Goal: Information Seeking & Learning: Learn about a topic

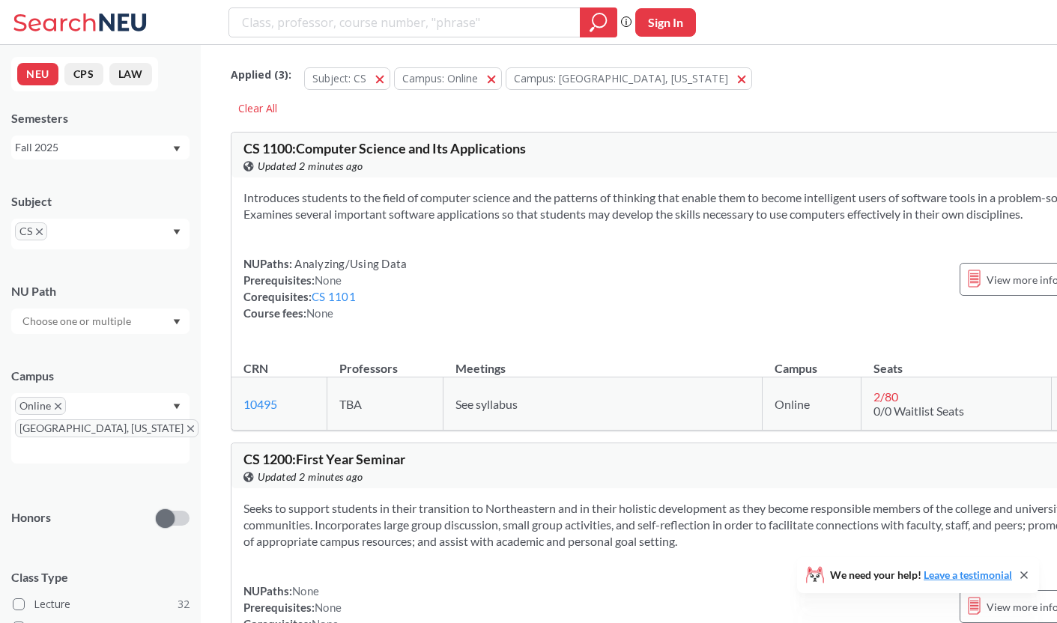
scroll to position [20983, 0]
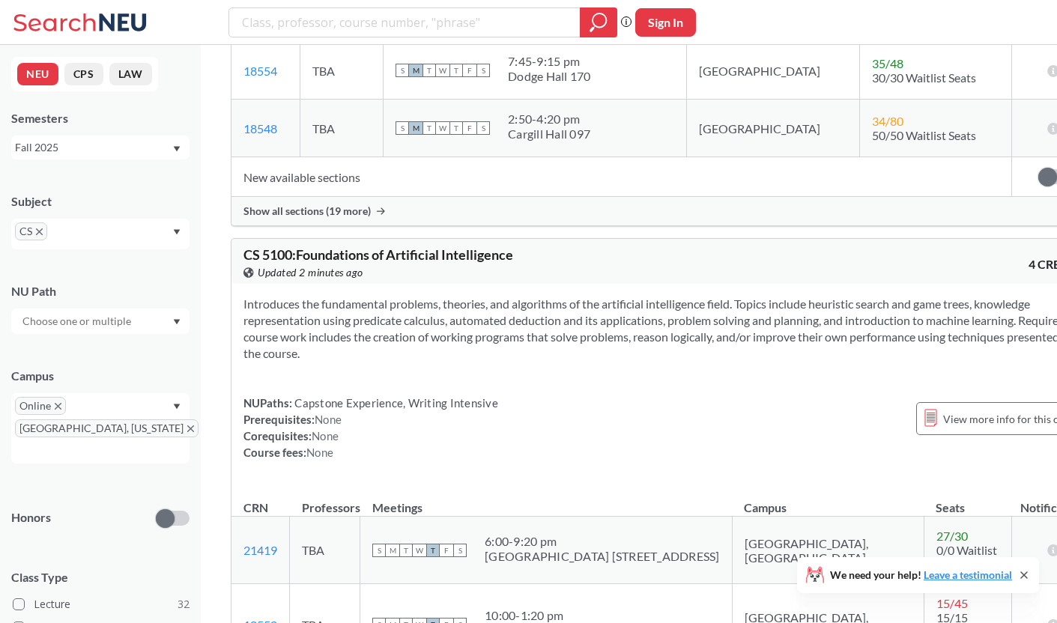
scroll to position [8632, 0]
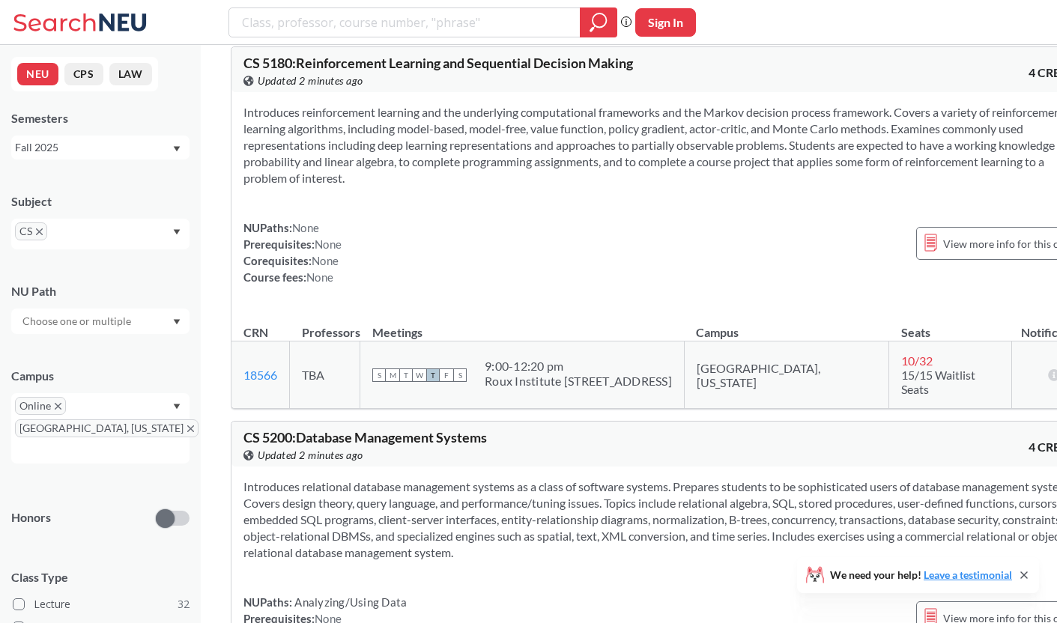
scroll to position [11475, 0]
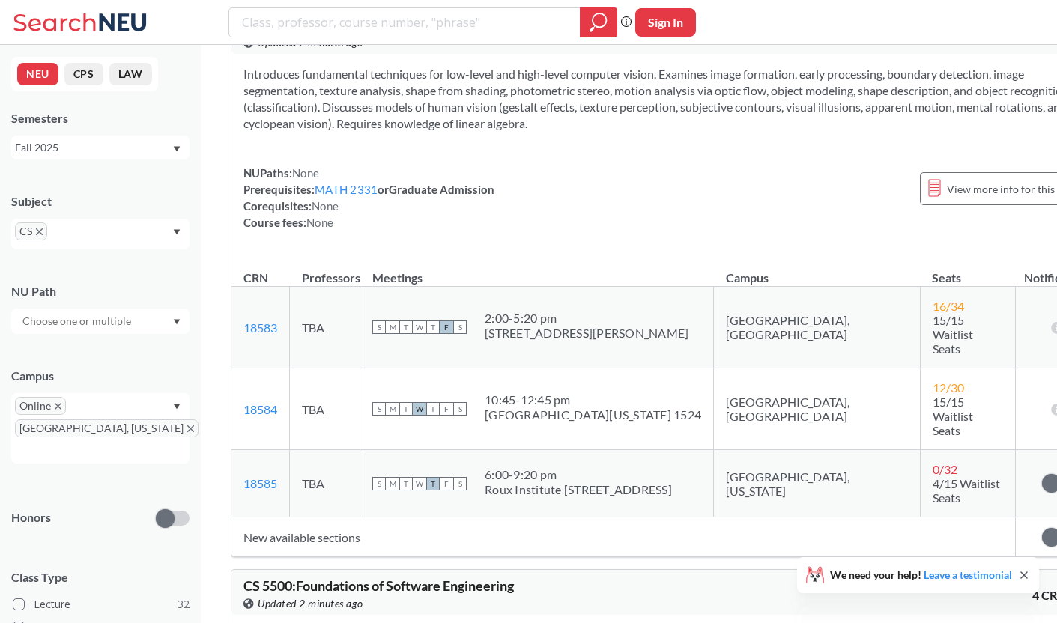
scroll to position [13345, 0]
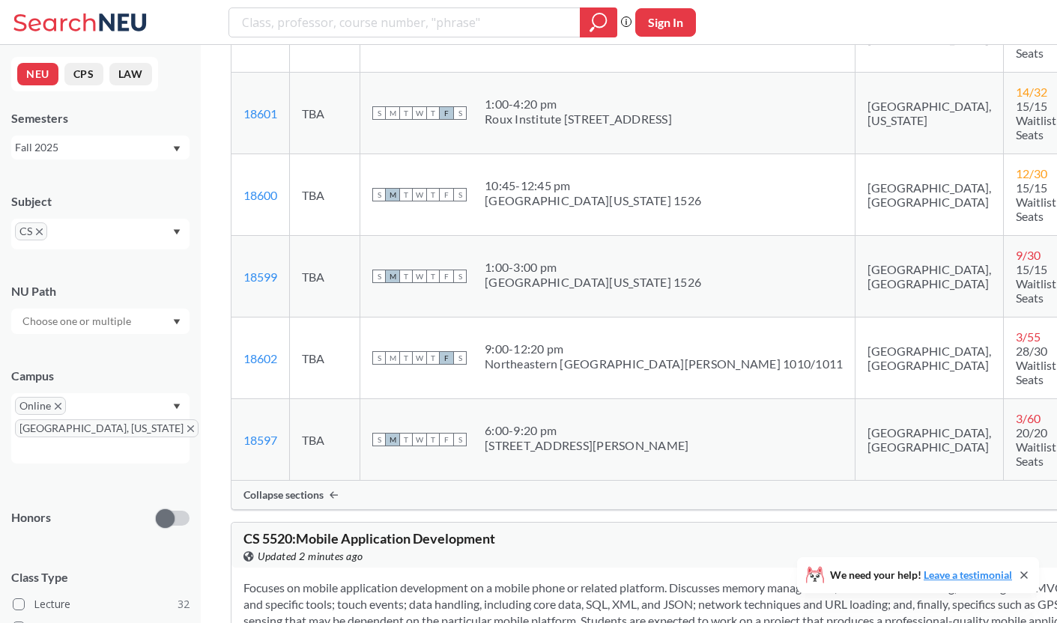
scroll to position [14071, 0]
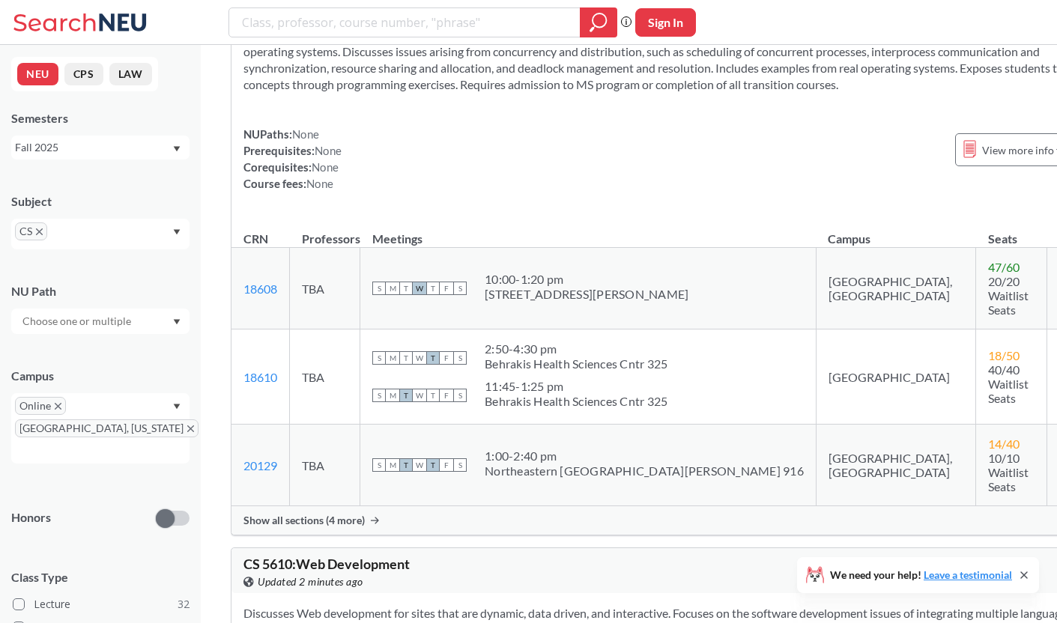
scroll to position [15244, 0]
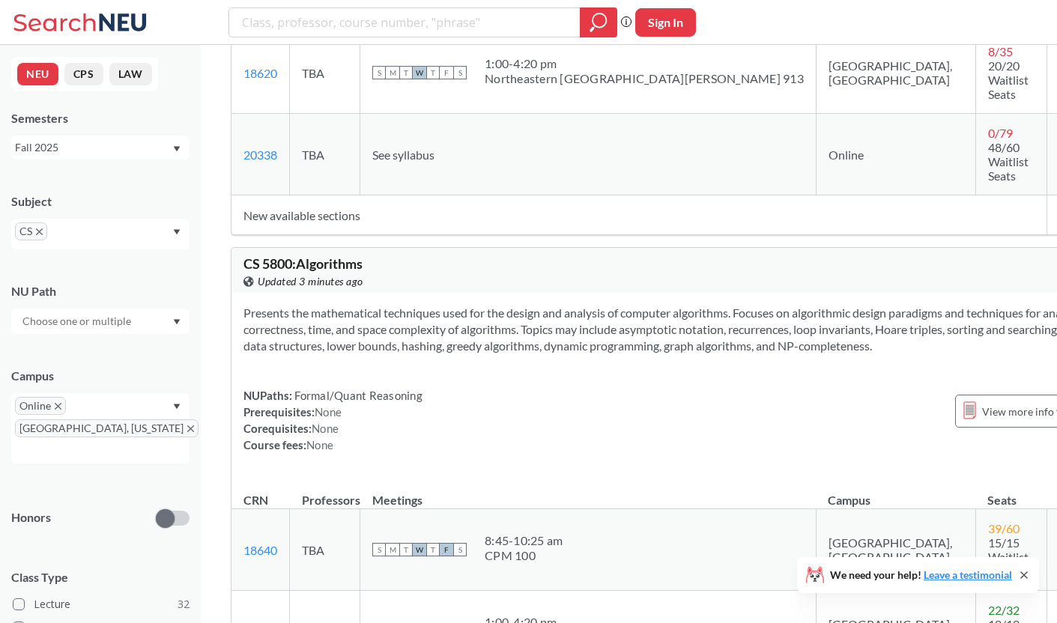
scroll to position [17158, 0]
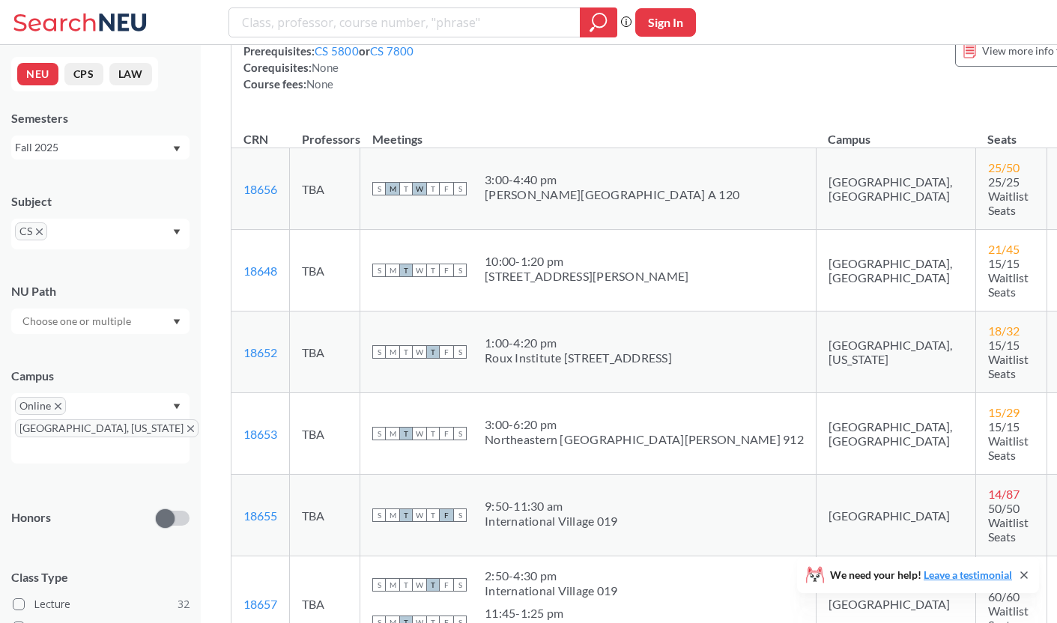
scroll to position [18123, 0]
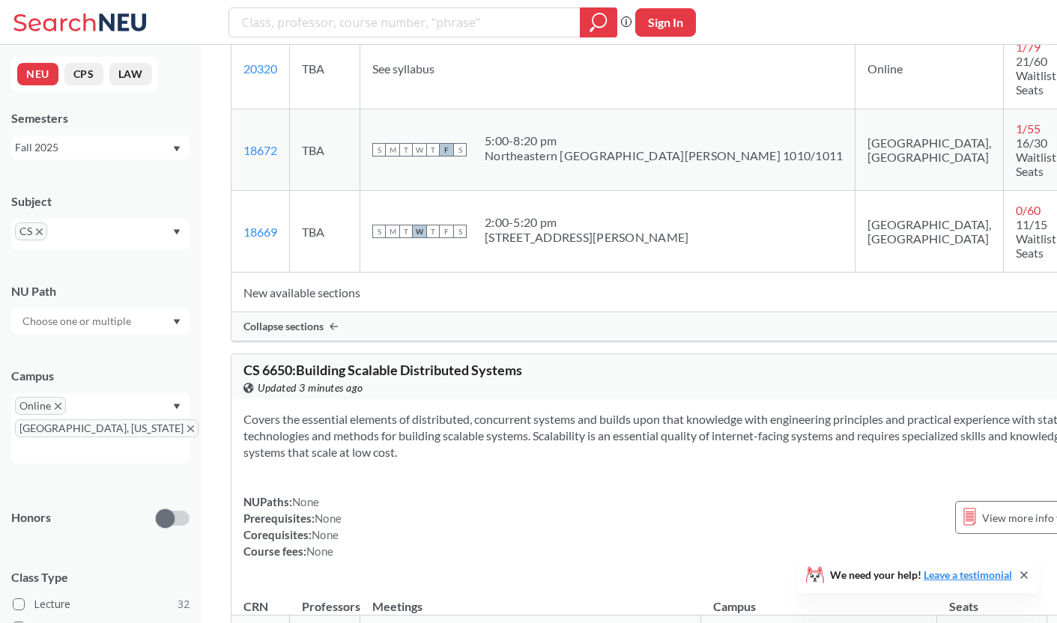
scroll to position [19577, 0]
